Goal: Find specific page/section: Find specific page/section

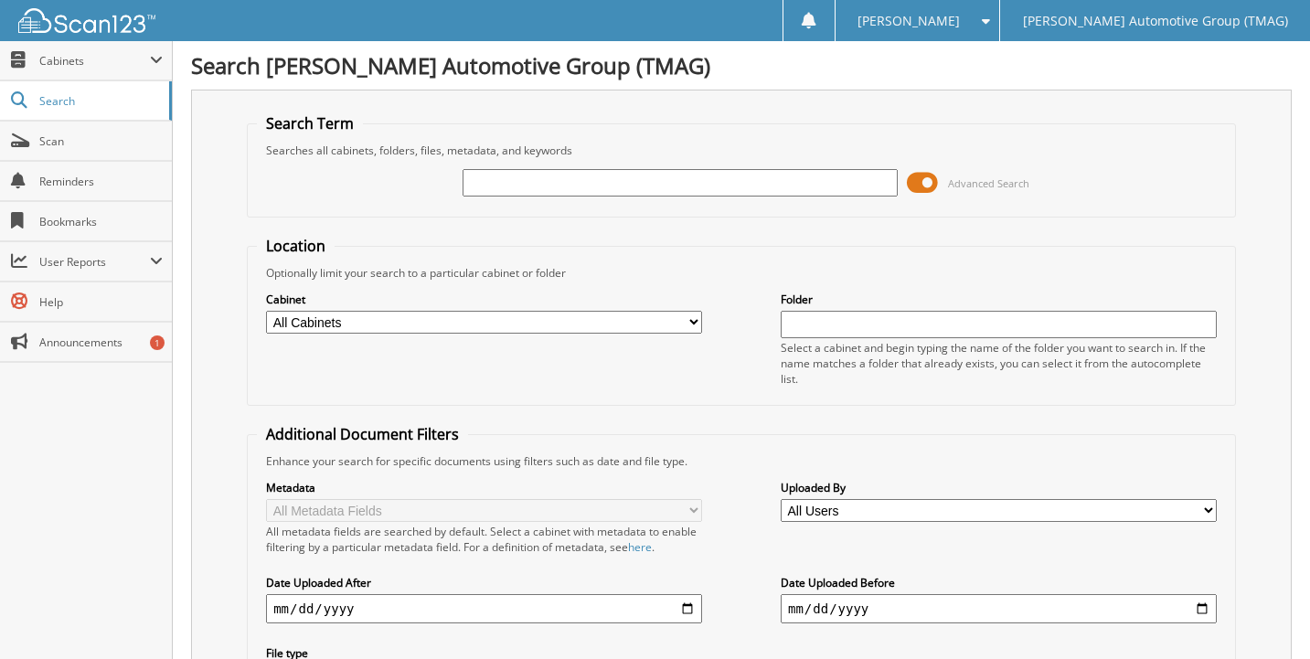
click at [552, 182] on input "text" at bounding box center [681, 182] width 436 height 27
type input "4060571"
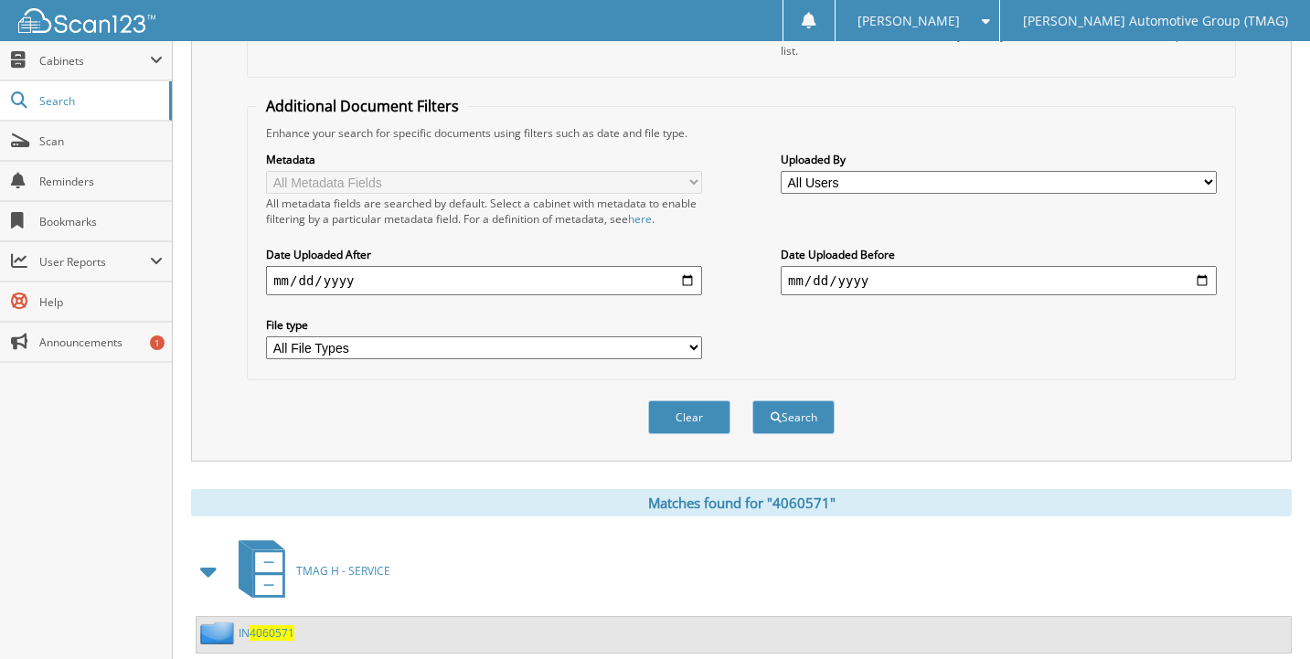
scroll to position [379, 0]
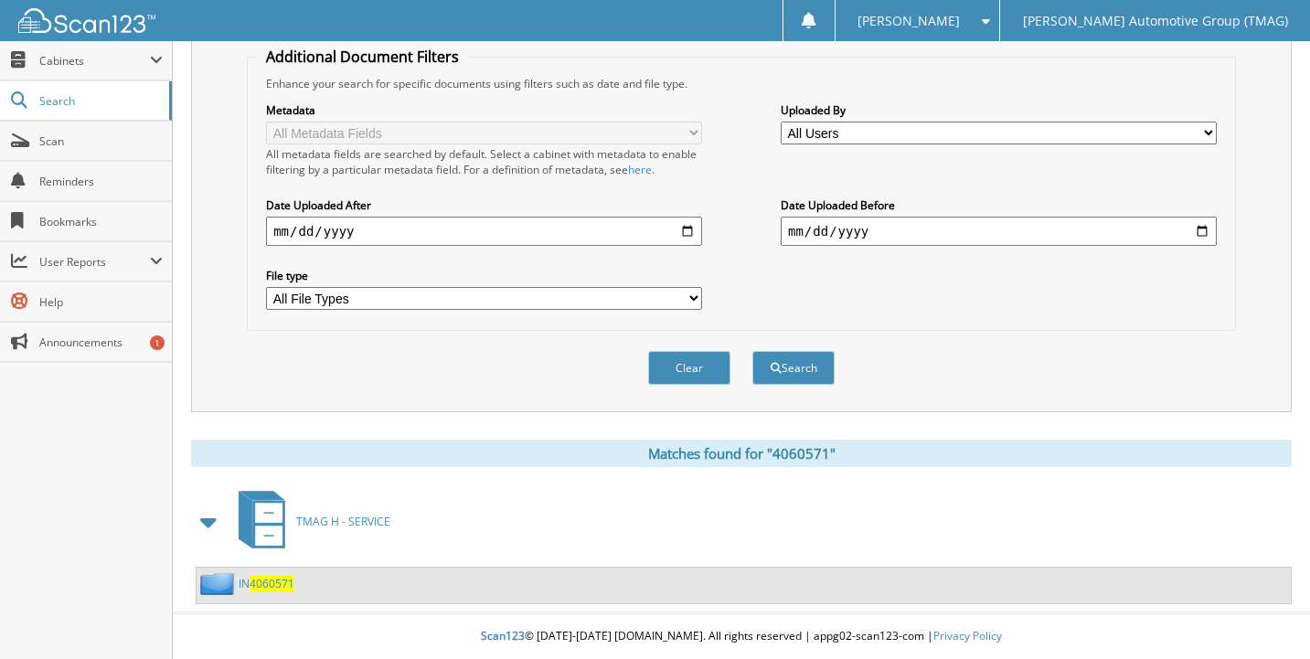
click at [267, 581] on span "4060571" at bounding box center [272, 584] width 45 height 16
